Goal: Information Seeking & Learning: Compare options

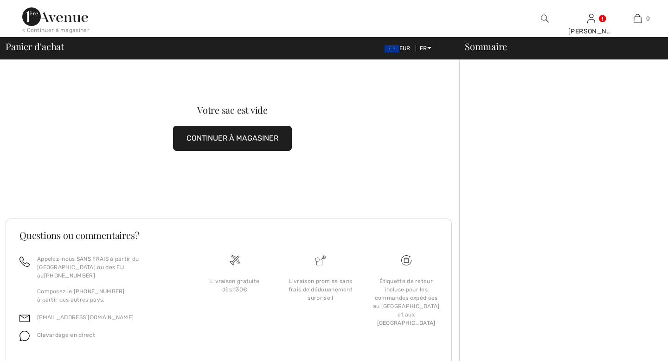
click at [227, 142] on button "CONTINUER À MAGASINER" at bounding box center [232, 138] width 119 height 25
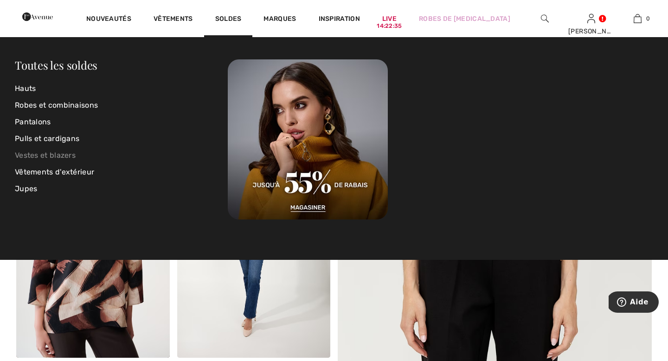
click at [64, 156] on link "Vestes et blazers" at bounding box center [121, 155] width 213 height 17
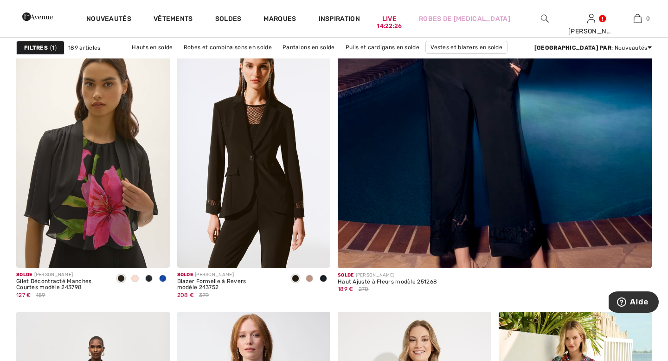
scroll to position [374, 0]
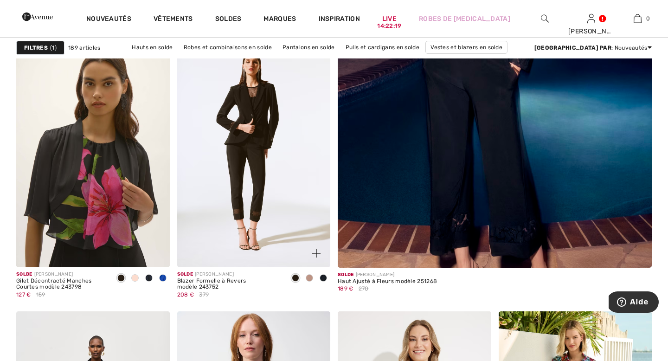
click at [305, 223] on img at bounding box center [254, 152] width 154 height 230
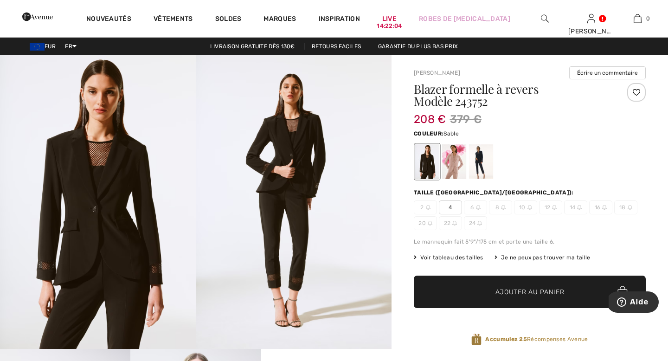
click at [457, 160] on div at bounding box center [454, 161] width 24 height 35
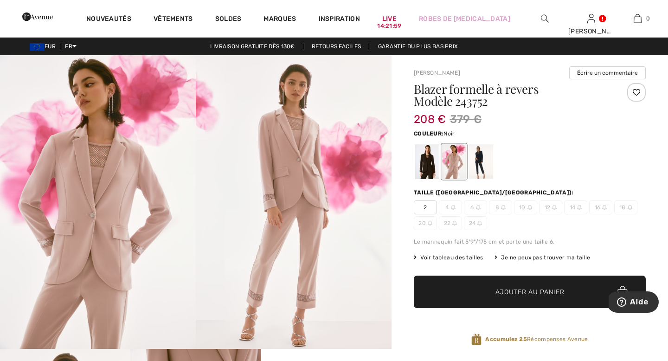
click at [429, 156] on div at bounding box center [427, 161] width 24 height 35
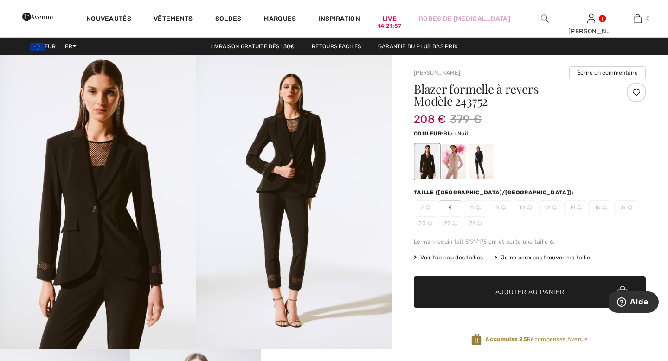
click at [478, 159] on div at bounding box center [481, 161] width 24 height 35
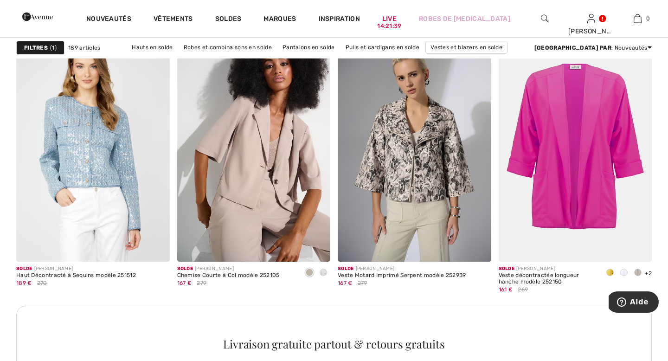
scroll to position [911, 0]
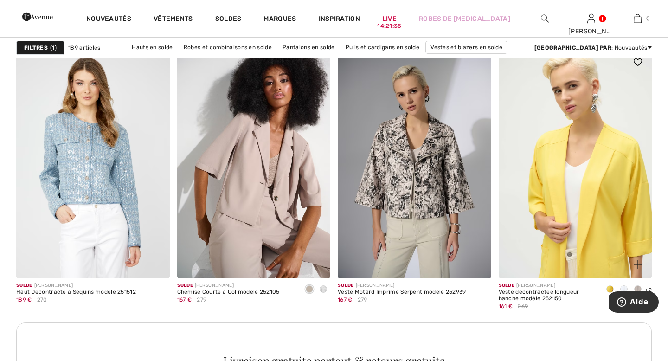
click at [553, 157] on img at bounding box center [576, 163] width 154 height 230
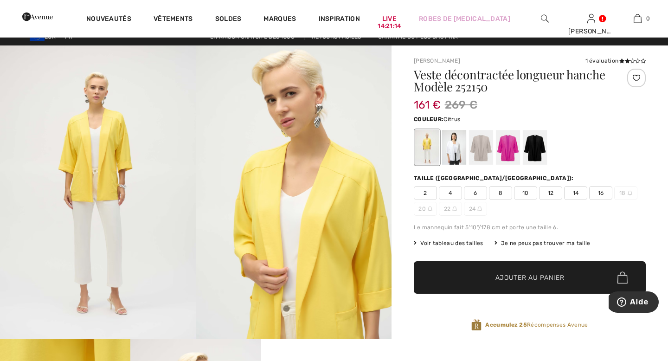
scroll to position [19, 0]
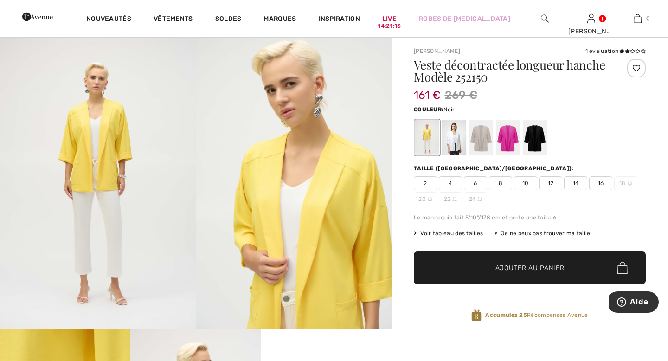
click at [540, 142] on div at bounding box center [535, 137] width 24 height 35
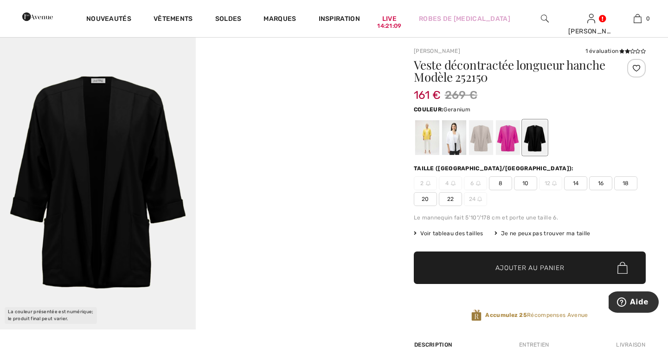
click at [507, 136] on div at bounding box center [508, 137] width 24 height 35
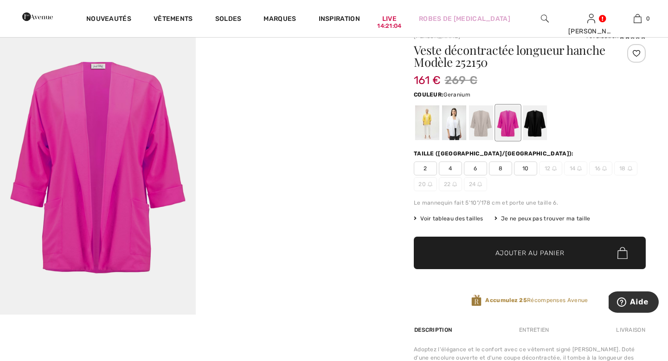
scroll to position [33, 0]
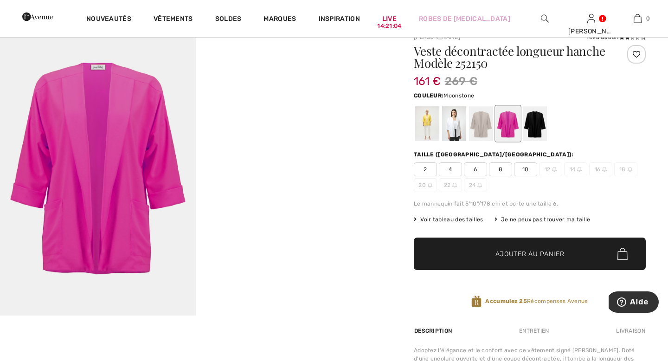
click at [482, 125] on div at bounding box center [481, 123] width 24 height 35
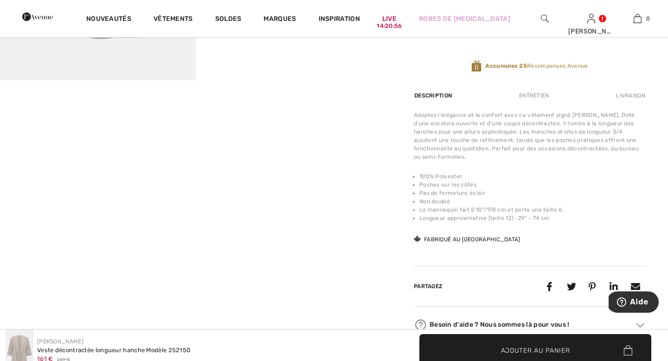
scroll to position [0, 0]
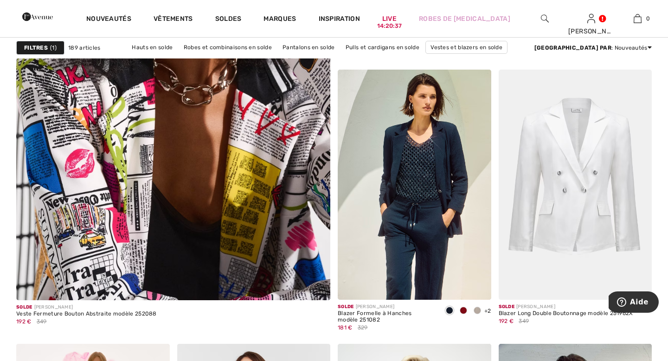
scroll to position [2472, 0]
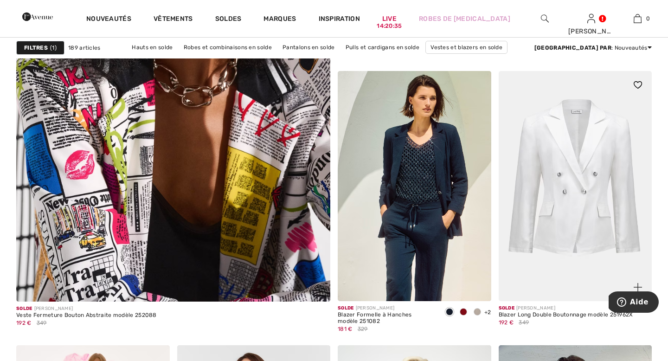
click at [572, 174] on img at bounding box center [576, 186] width 154 height 230
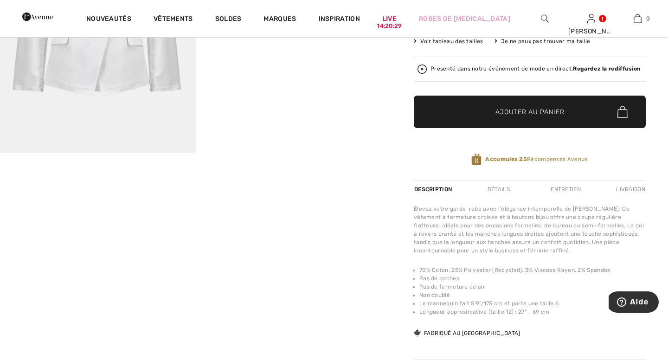
scroll to position [208, 0]
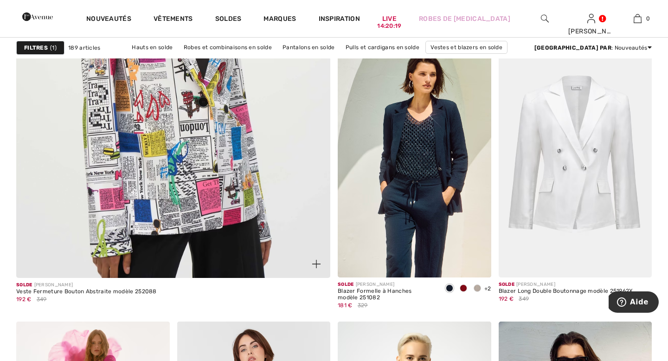
scroll to position [2497, 0]
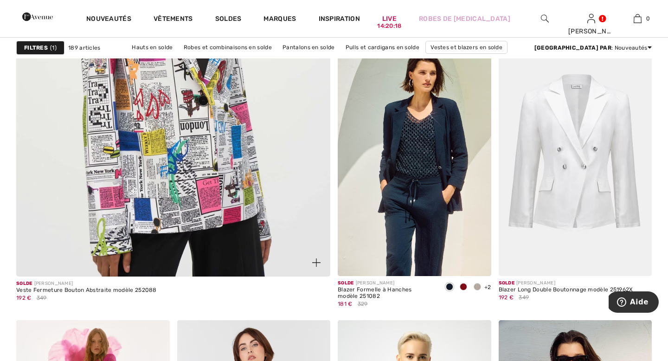
click at [103, 181] on img at bounding box center [173, 55] width 377 height 566
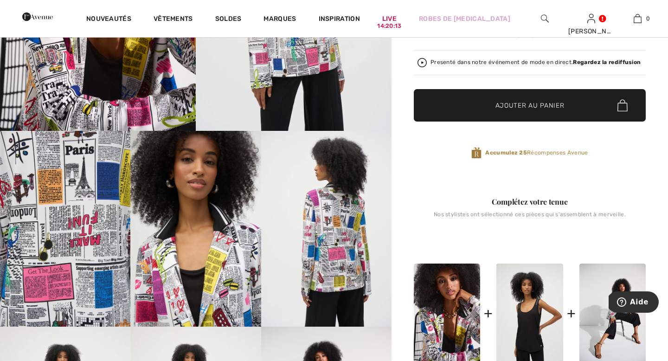
scroll to position [222, 0]
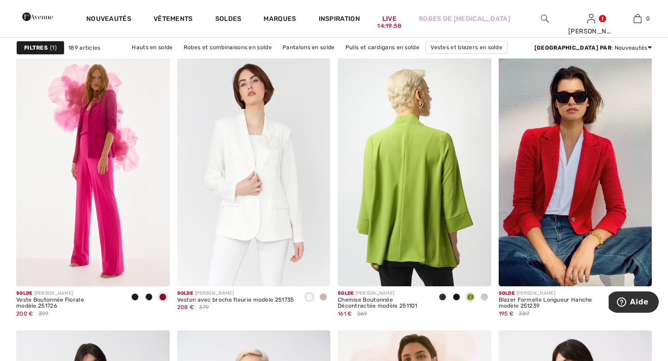
scroll to position [2762, 0]
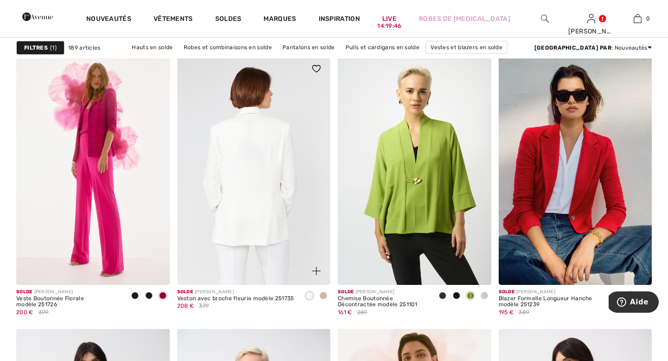
click at [233, 175] on img at bounding box center [254, 170] width 154 height 230
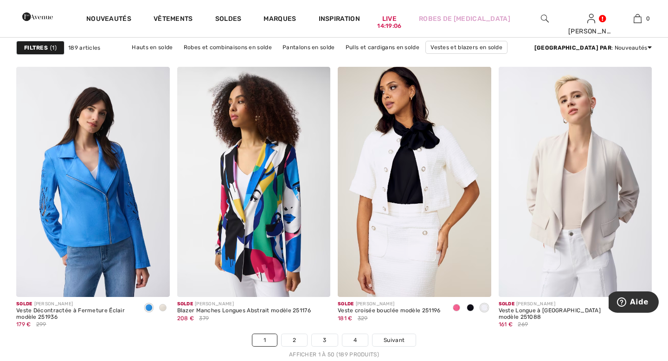
scroll to position [3956, 0]
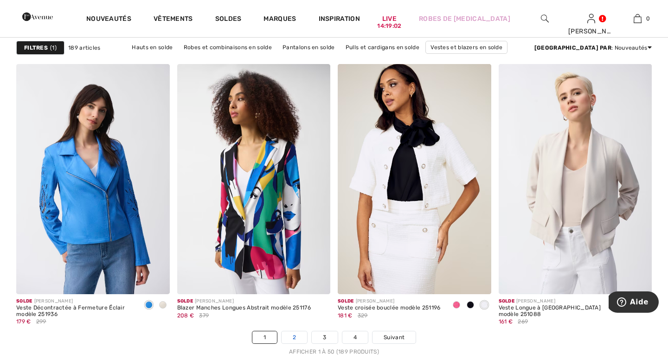
click at [297, 337] on link "2" at bounding box center [295, 337] width 26 height 12
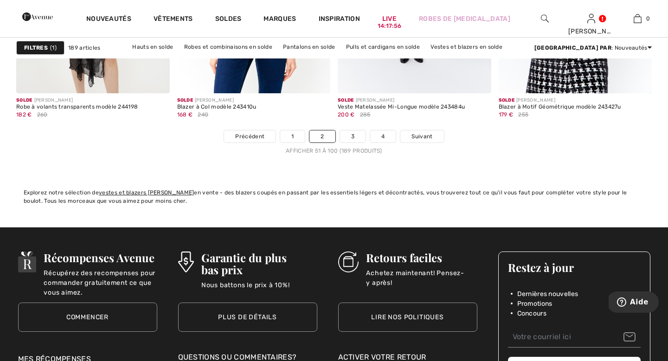
scroll to position [4162, 0]
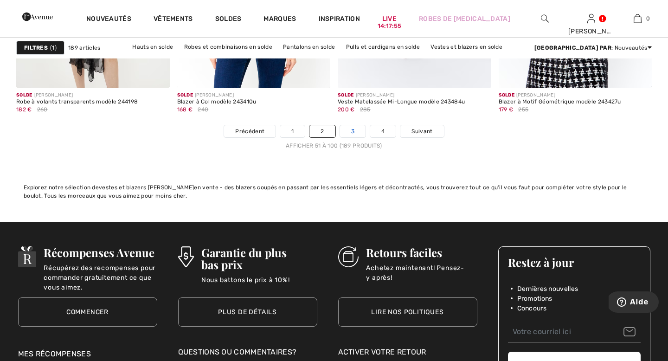
click at [349, 132] on link "3" at bounding box center [353, 131] width 26 height 12
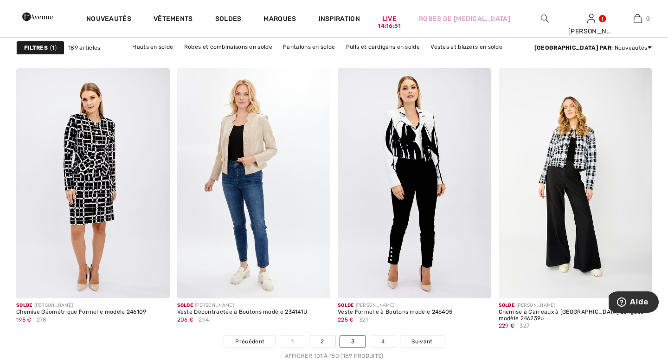
scroll to position [3955, 0]
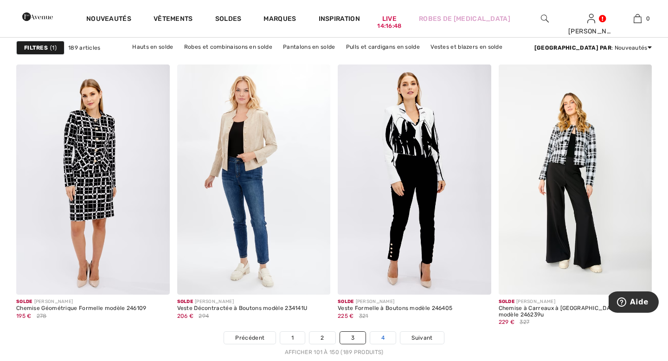
click at [379, 334] on link "4" at bounding box center [383, 338] width 26 height 12
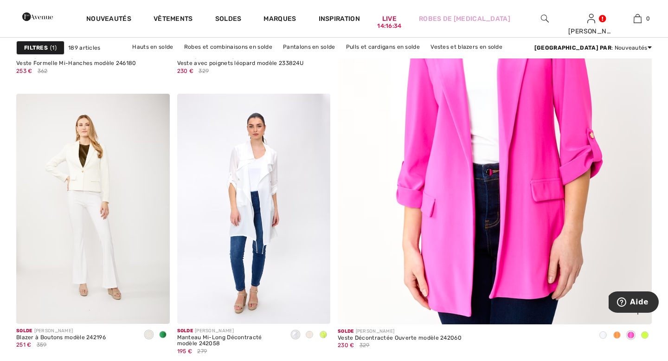
scroll to position [298, 0]
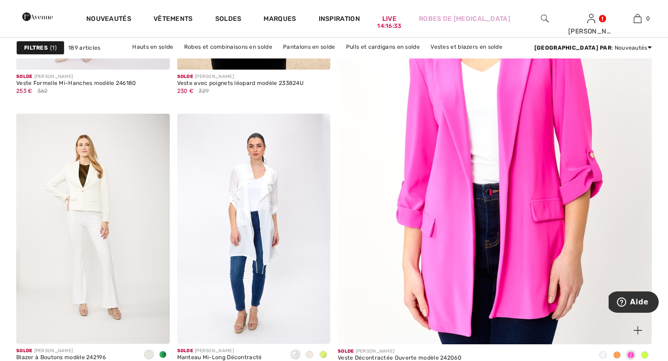
click at [536, 209] on img at bounding box center [494, 122] width 377 height 566
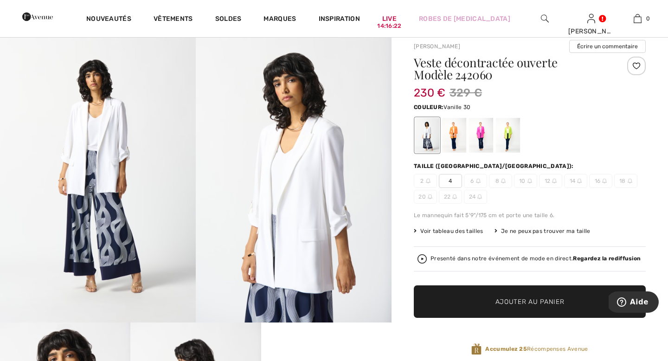
scroll to position [24, 0]
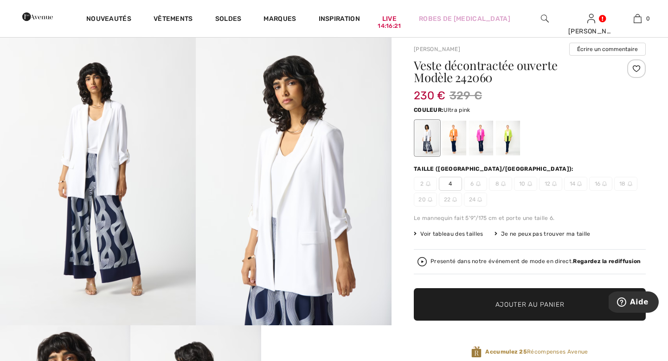
click at [480, 136] on div at bounding box center [481, 138] width 24 height 35
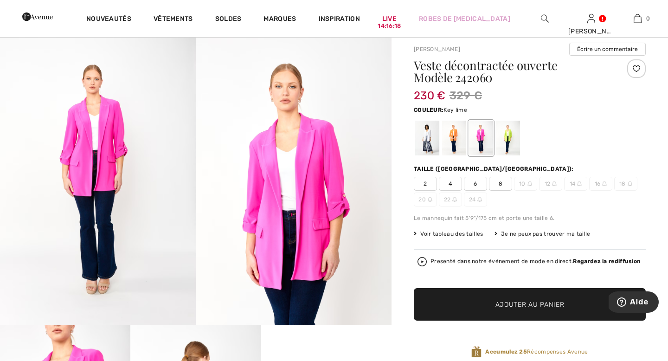
click at [506, 136] on div at bounding box center [508, 138] width 24 height 35
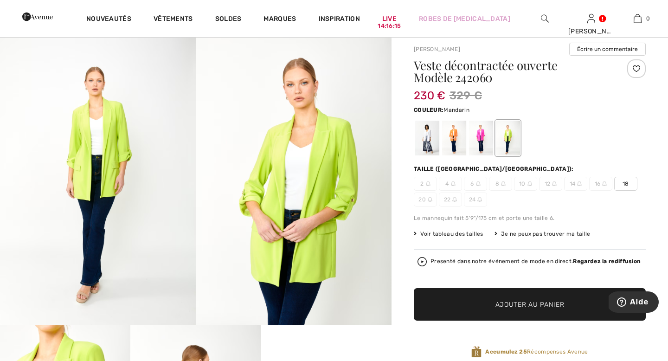
click at [454, 142] on div at bounding box center [454, 138] width 24 height 35
